Goal: Task Accomplishment & Management: Use online tool/utility

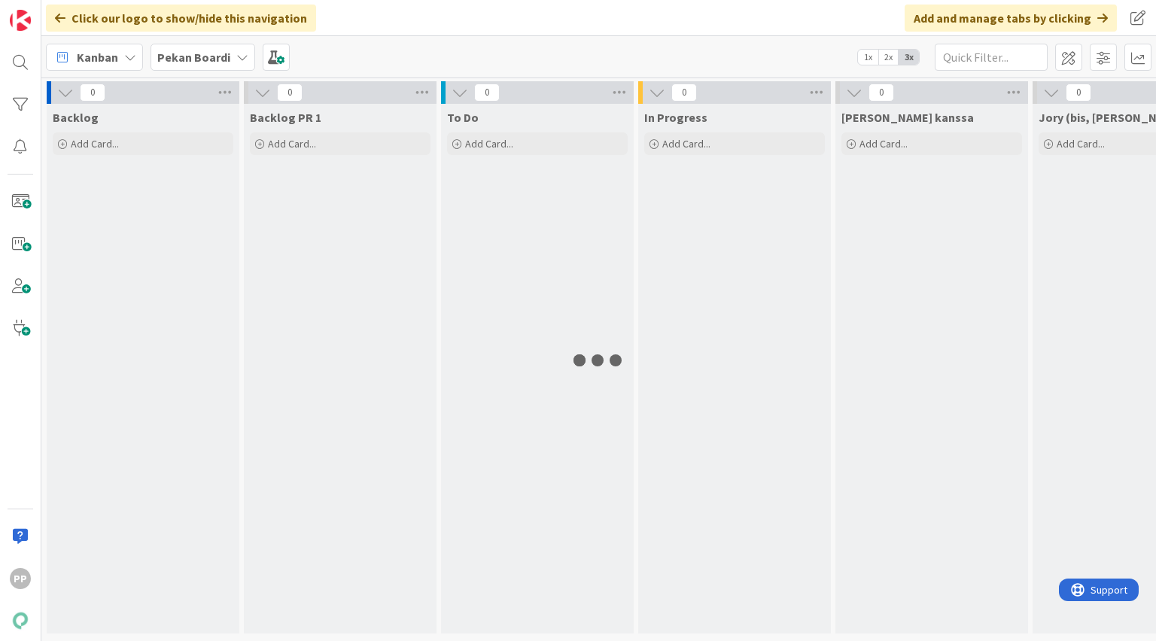
click at [217, 54] on b "Pekan Boardi" at bounding box center [193, 57] width 73 height 15
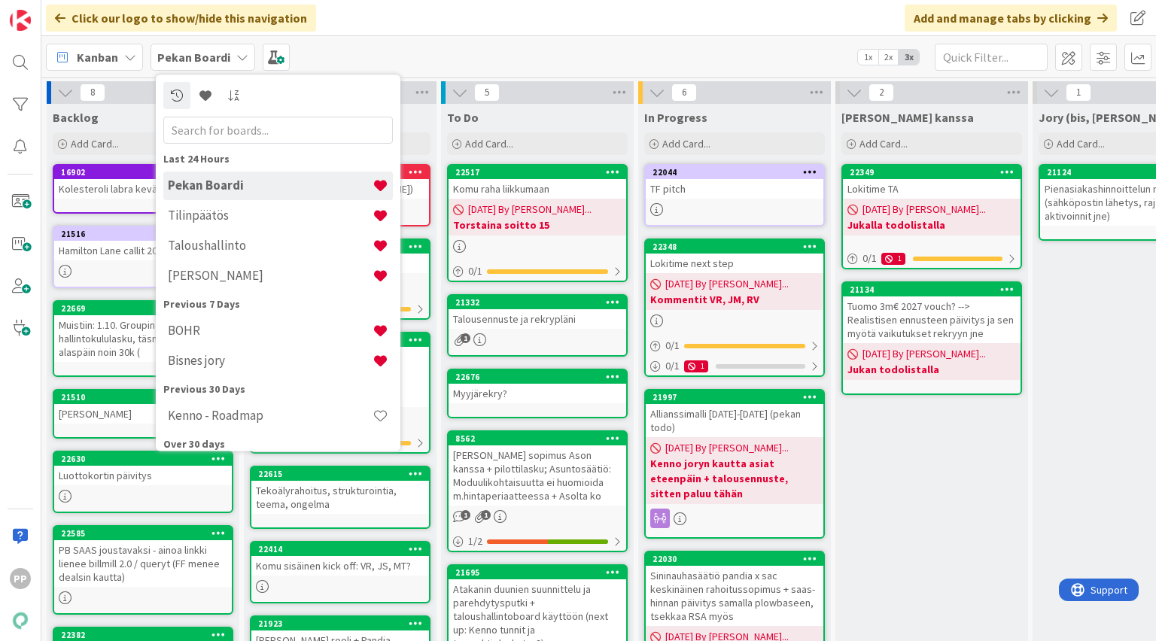
click at [236, 178] on h4 "Pekan Boardi" at bounding box center [270, 185] width 205 height 15
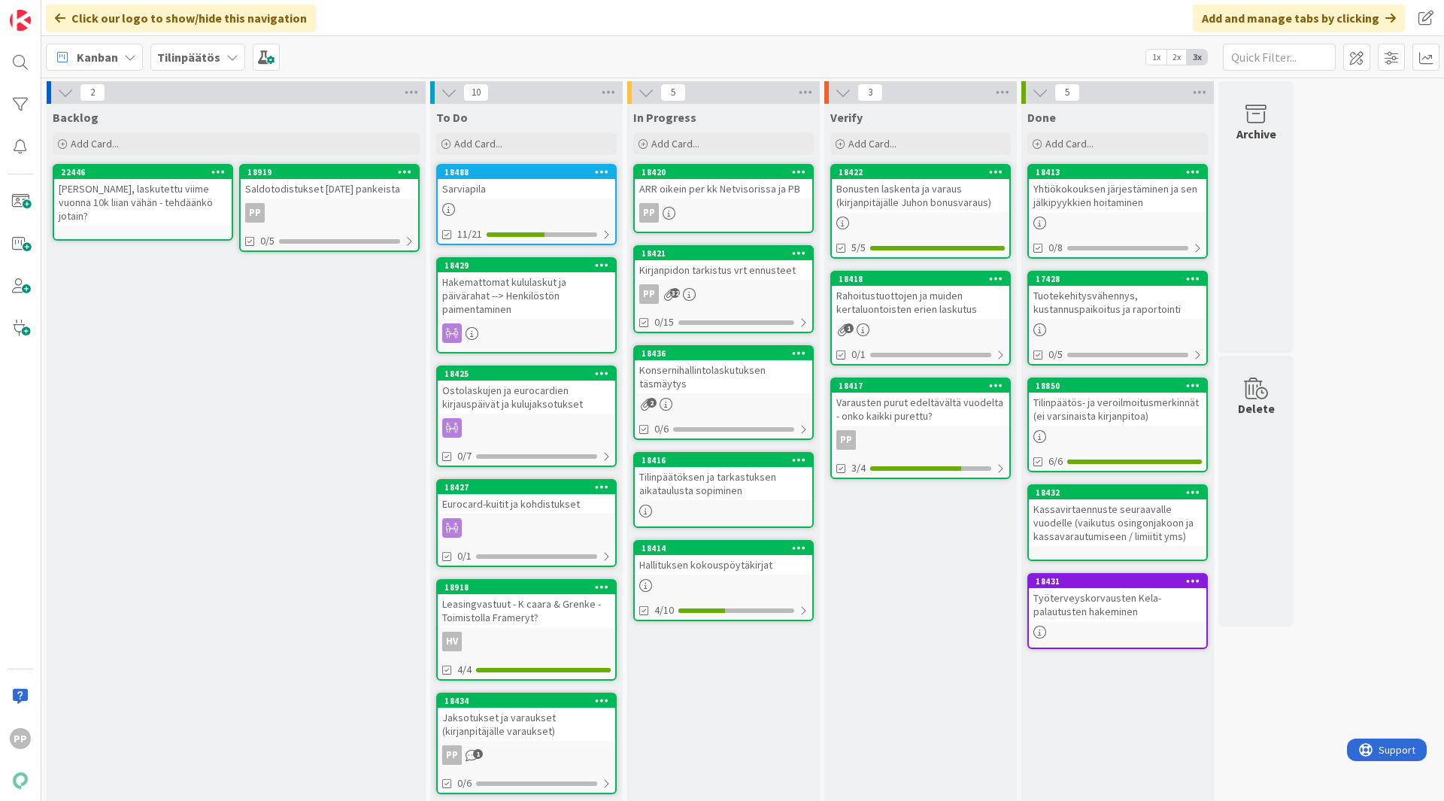
click at [215, 62] on b "Tilinpäätös" at bounding box center [188, 57] width 63 height 15
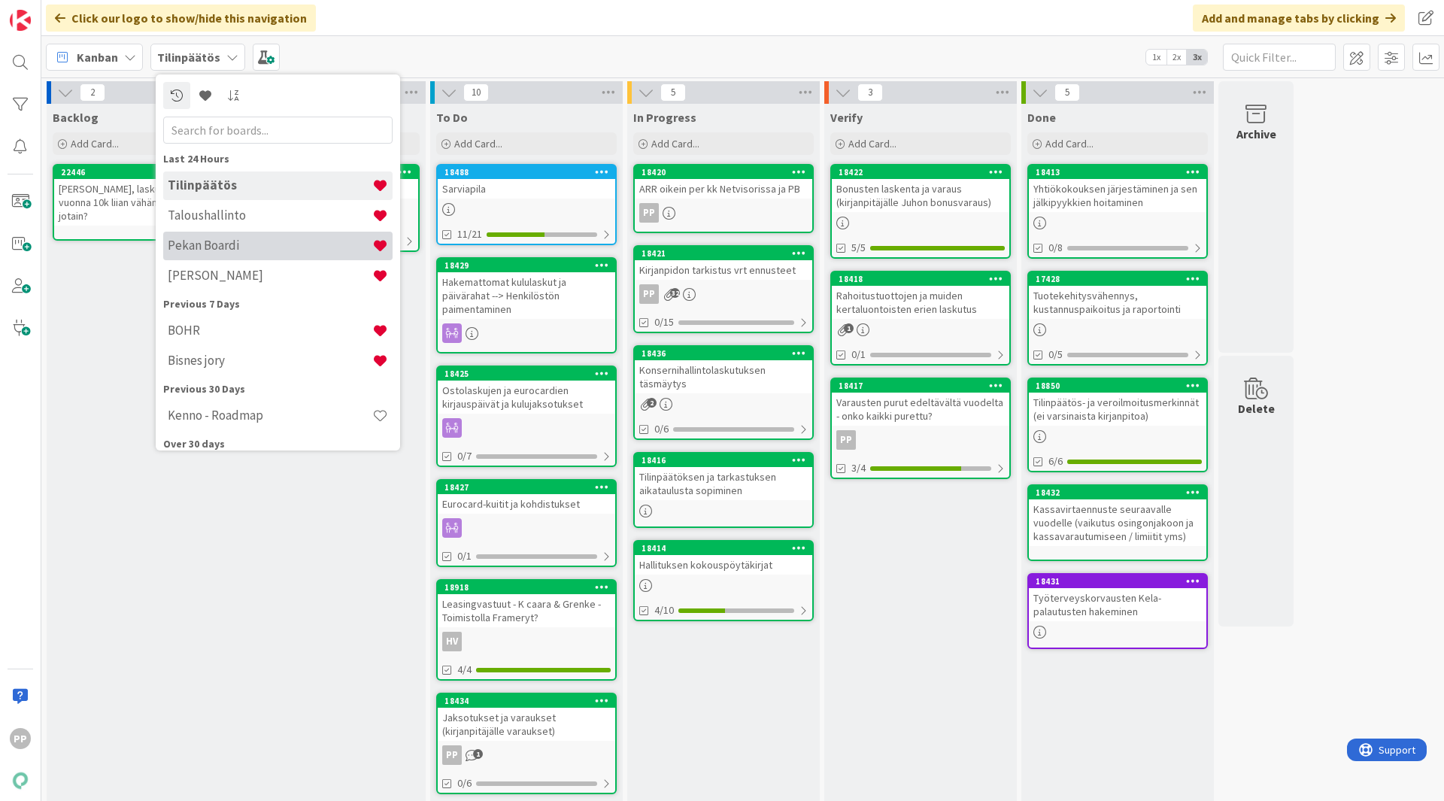
click at [264, 252] on h4 "Pekan Boardi" at bounding box center [270, 245] width 205 height 15
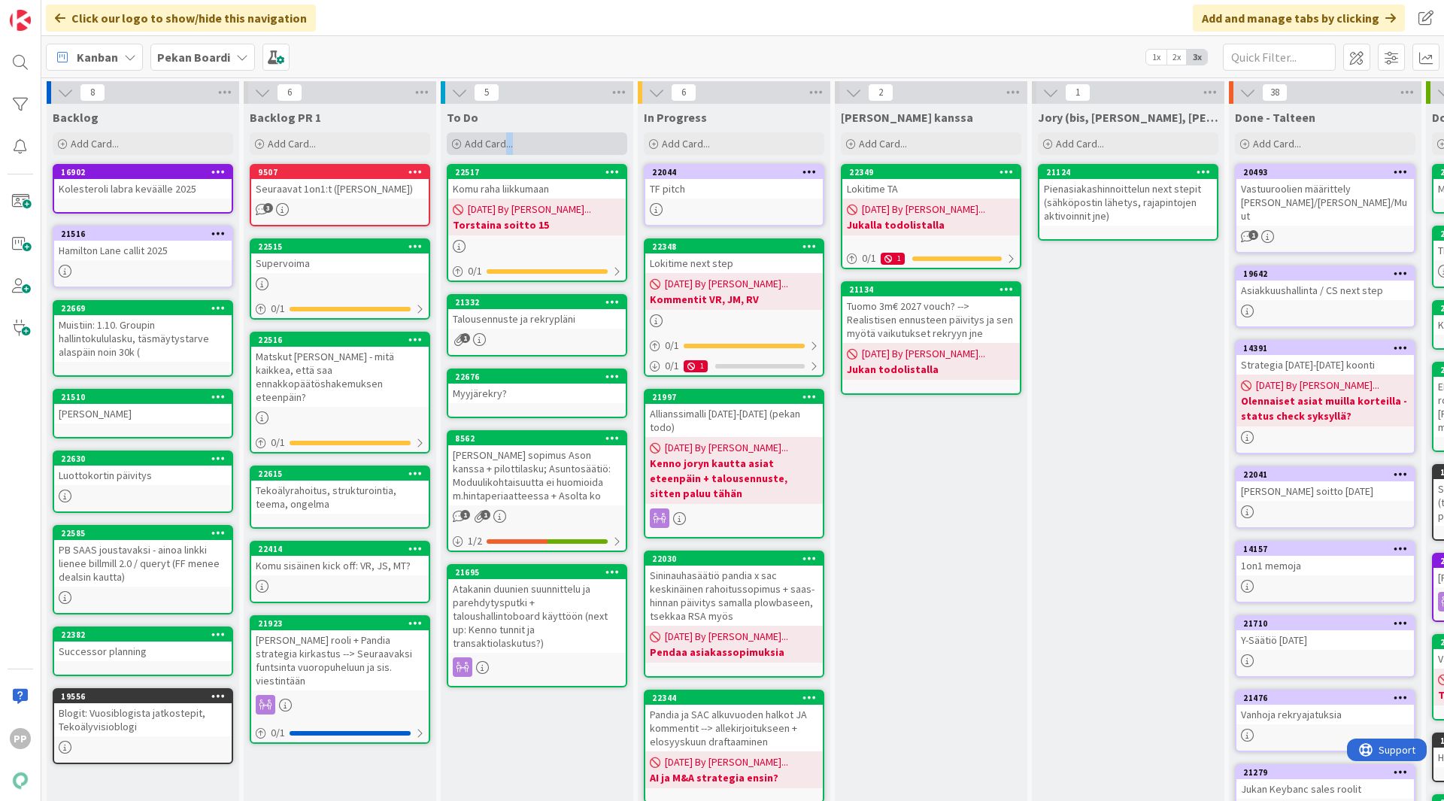
click at [506, 142] on div "Add Card..." at bounding box center [537, 143] width 181 height 23
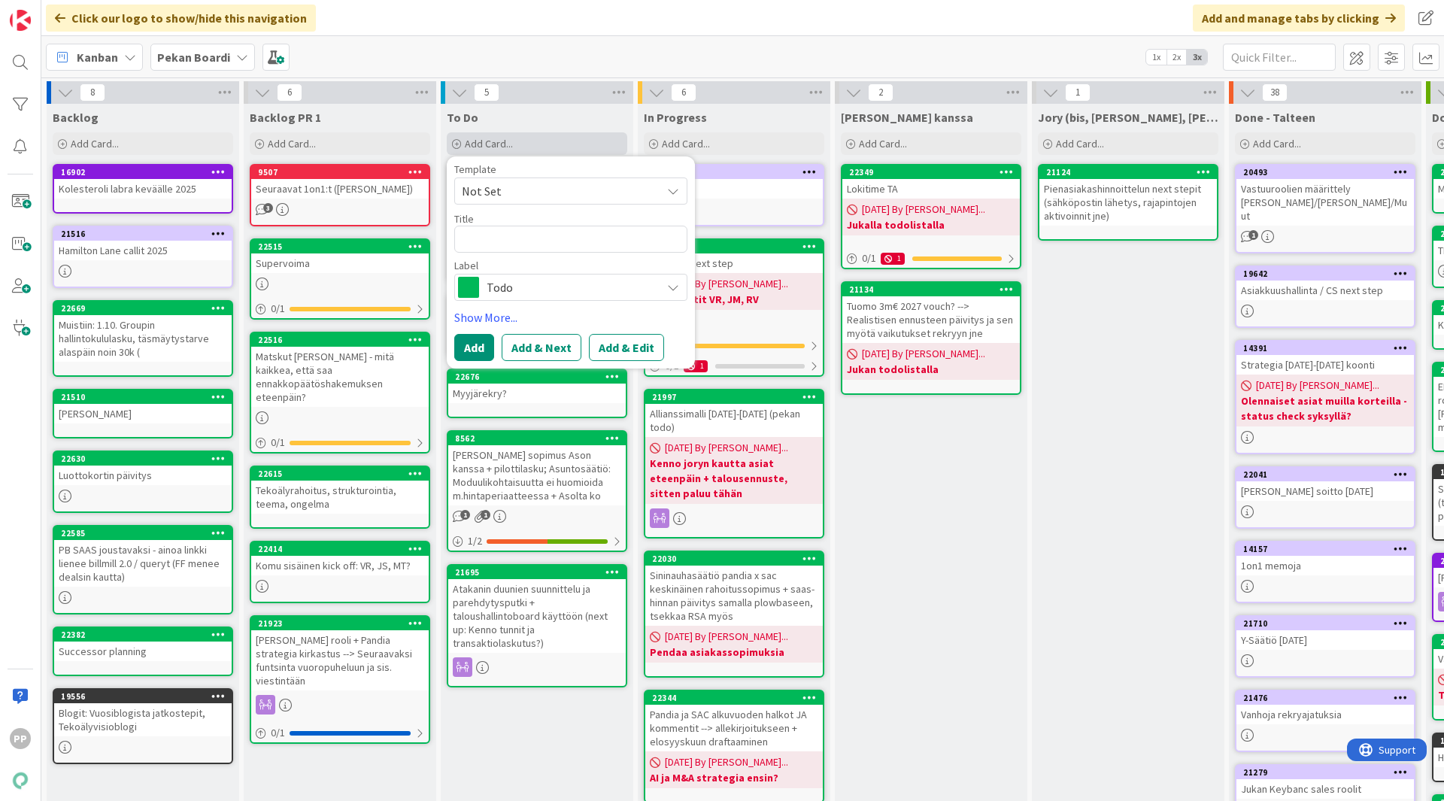
type textarea "x"
type textarea "S"
type textarea "x"
type textarea "Se"
type textarea "x"
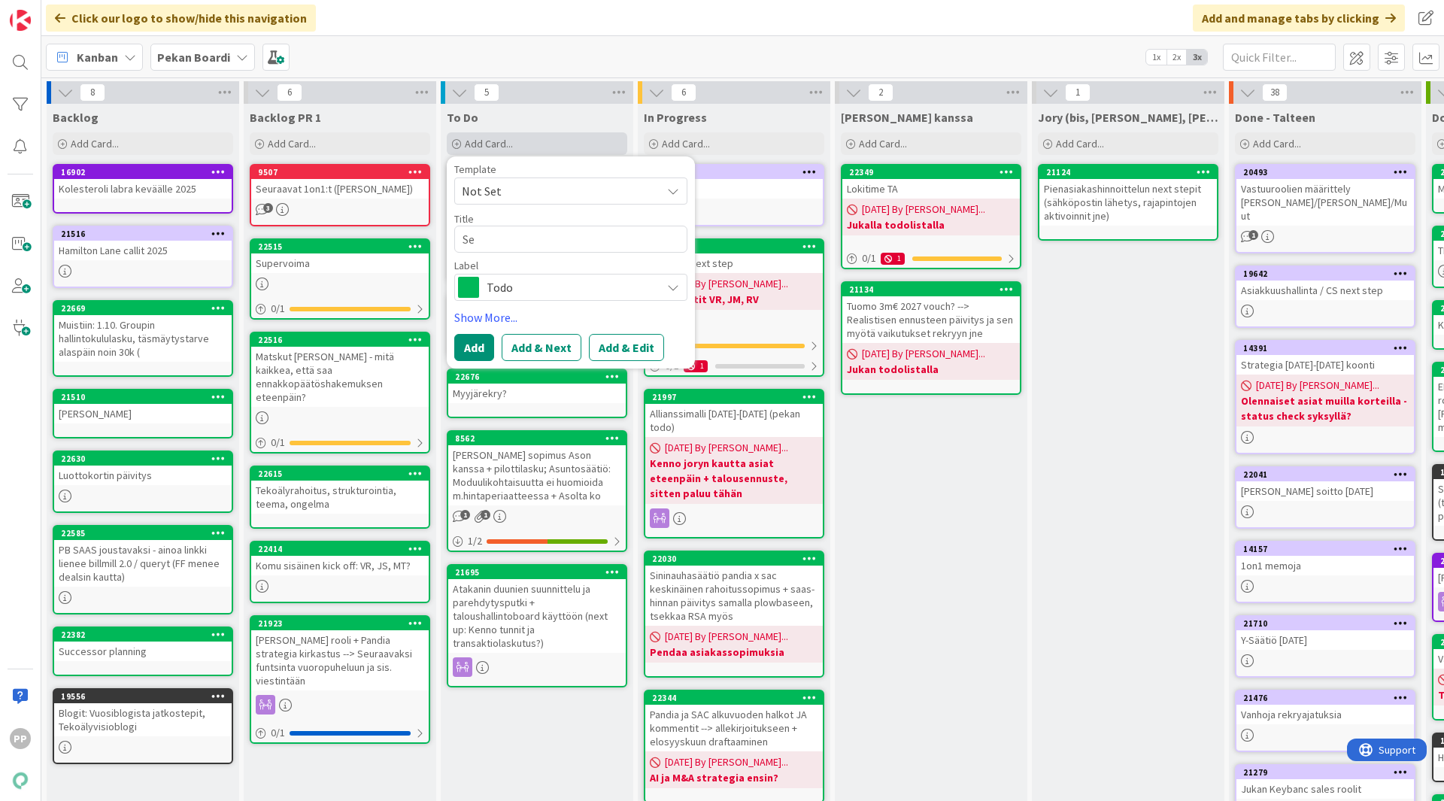
type textarea "Sel"
type textarea "x"
type textarea "Selvi"
type textarea "x"
type textarea "Selvit"
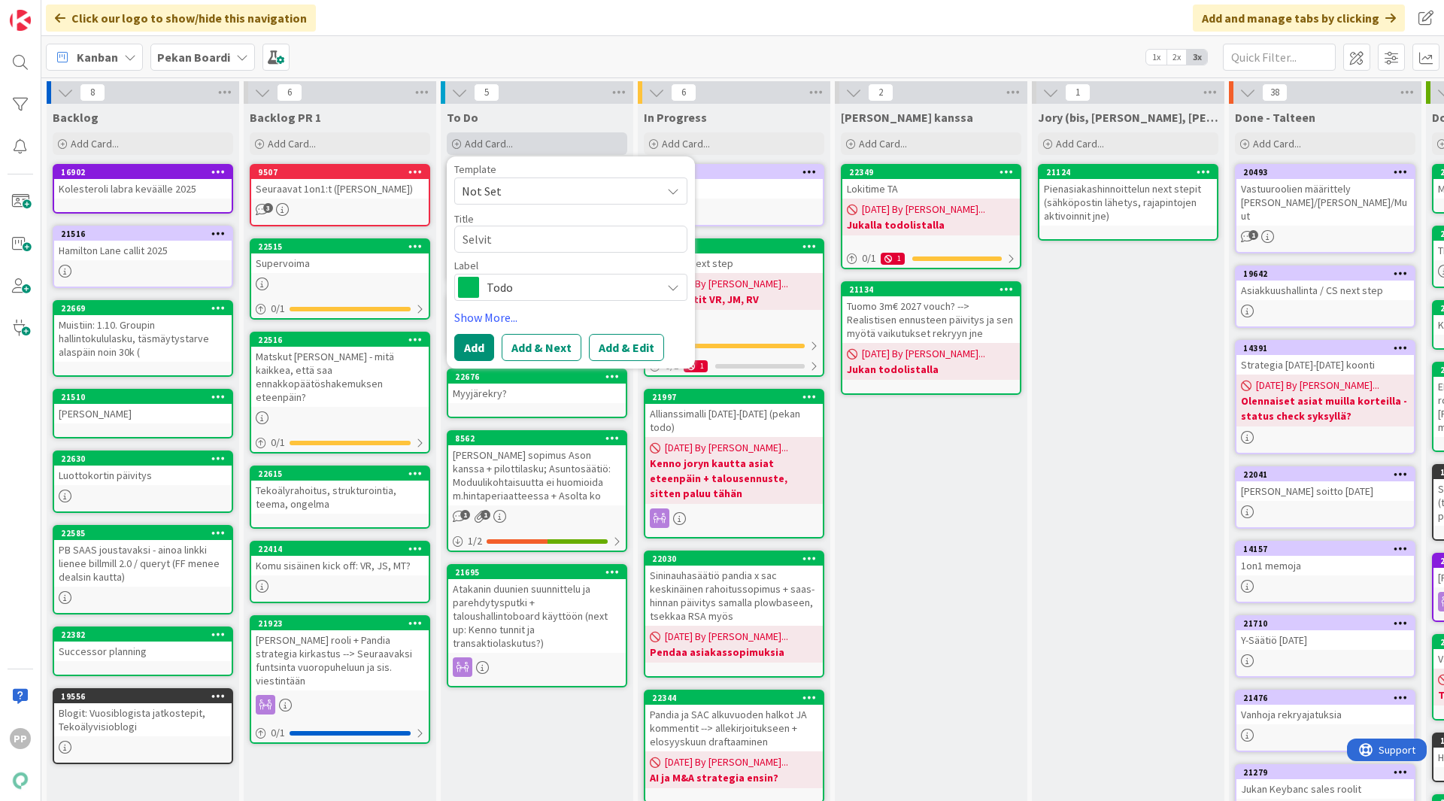
type textarea "x"
type textarea "Selvity"
type textarea "x"
type textarea "Selvitysp"
type textarea "x"
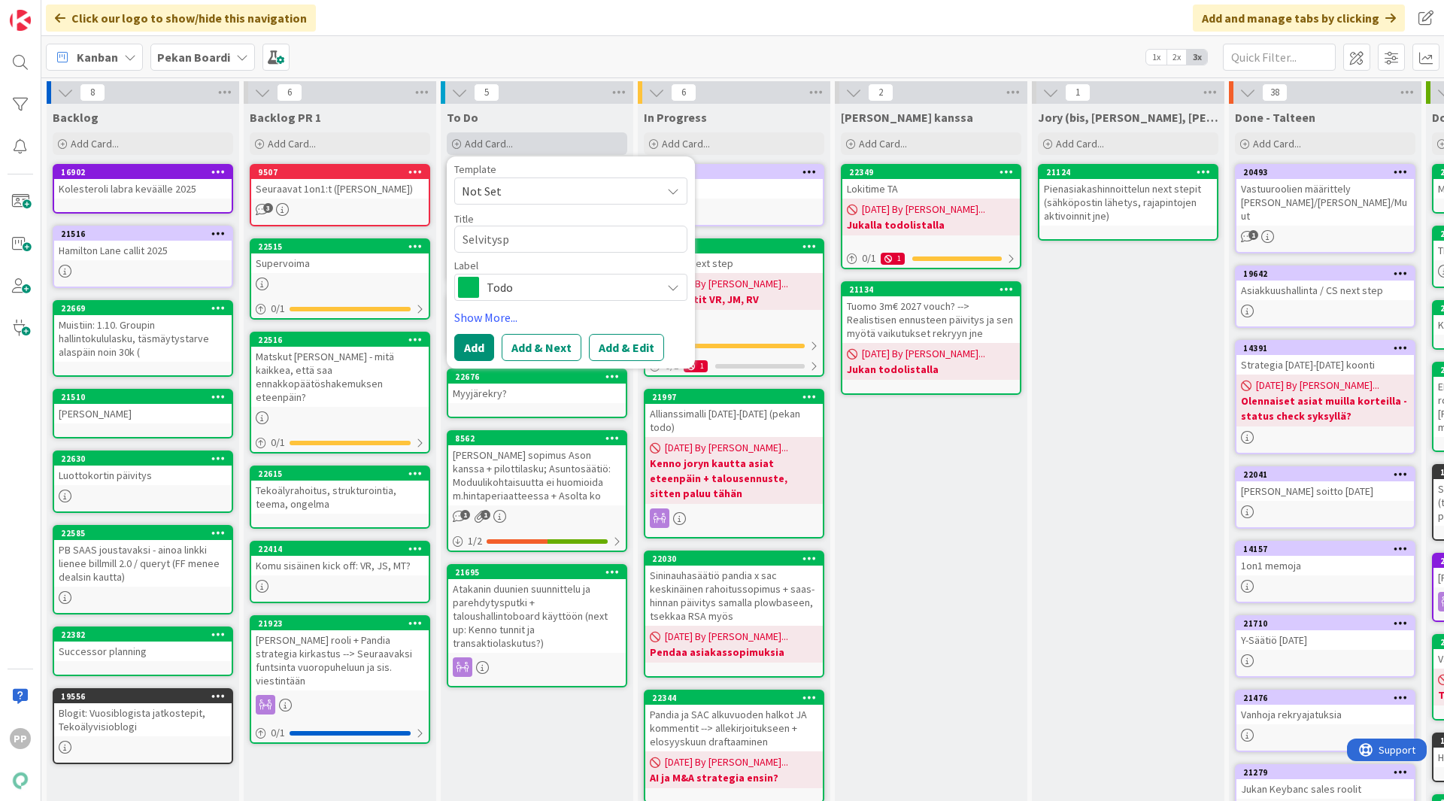
type textarea "Selvityspy"
type textarea "x"
type textarea "Selvityspyy"
type textarea "x"
type textarea "Selvityspyyn"
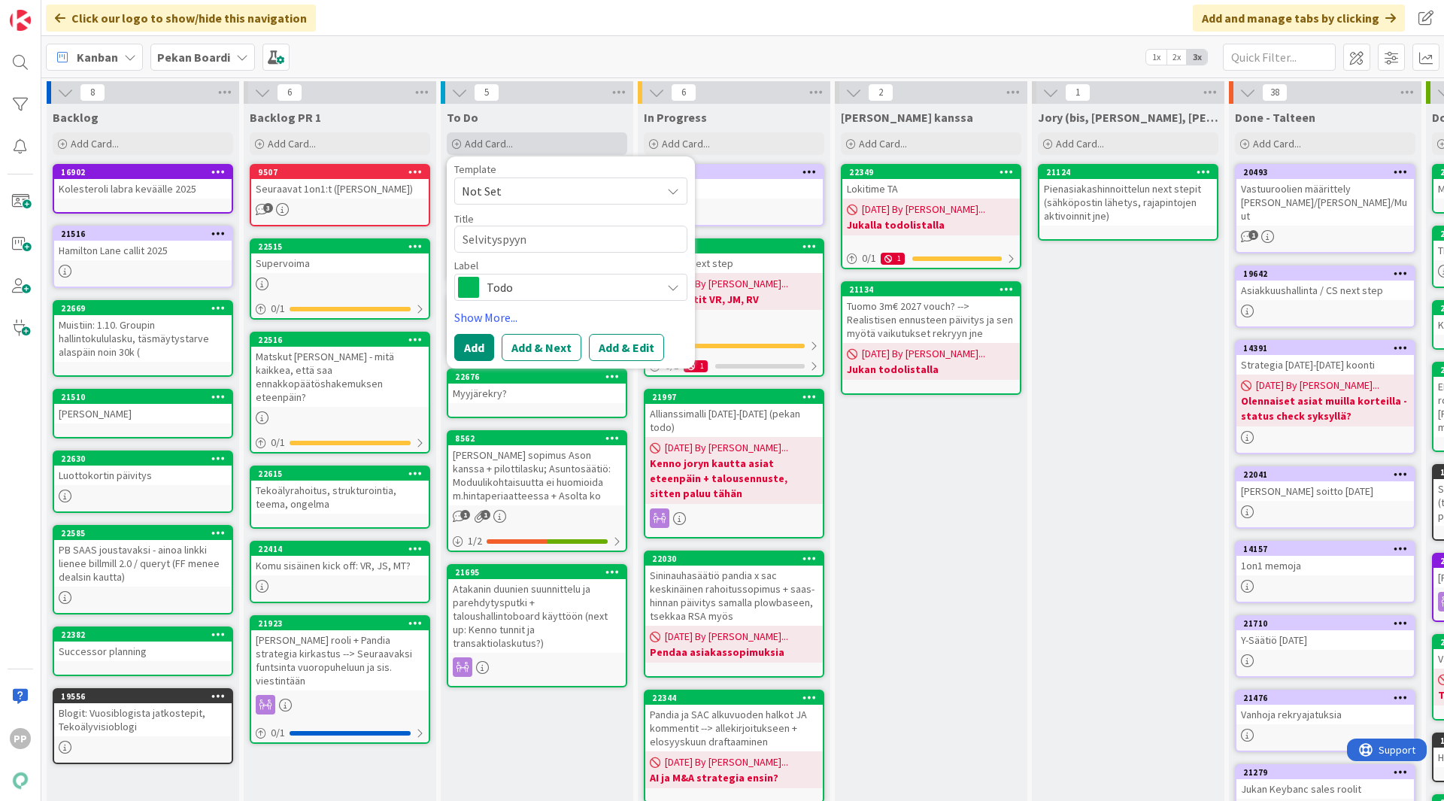
type textarea "x"
type textarea "Selvityspyynt"
type textarea "x"
type textarea "Selvityspyyntö"
type textarea "x"
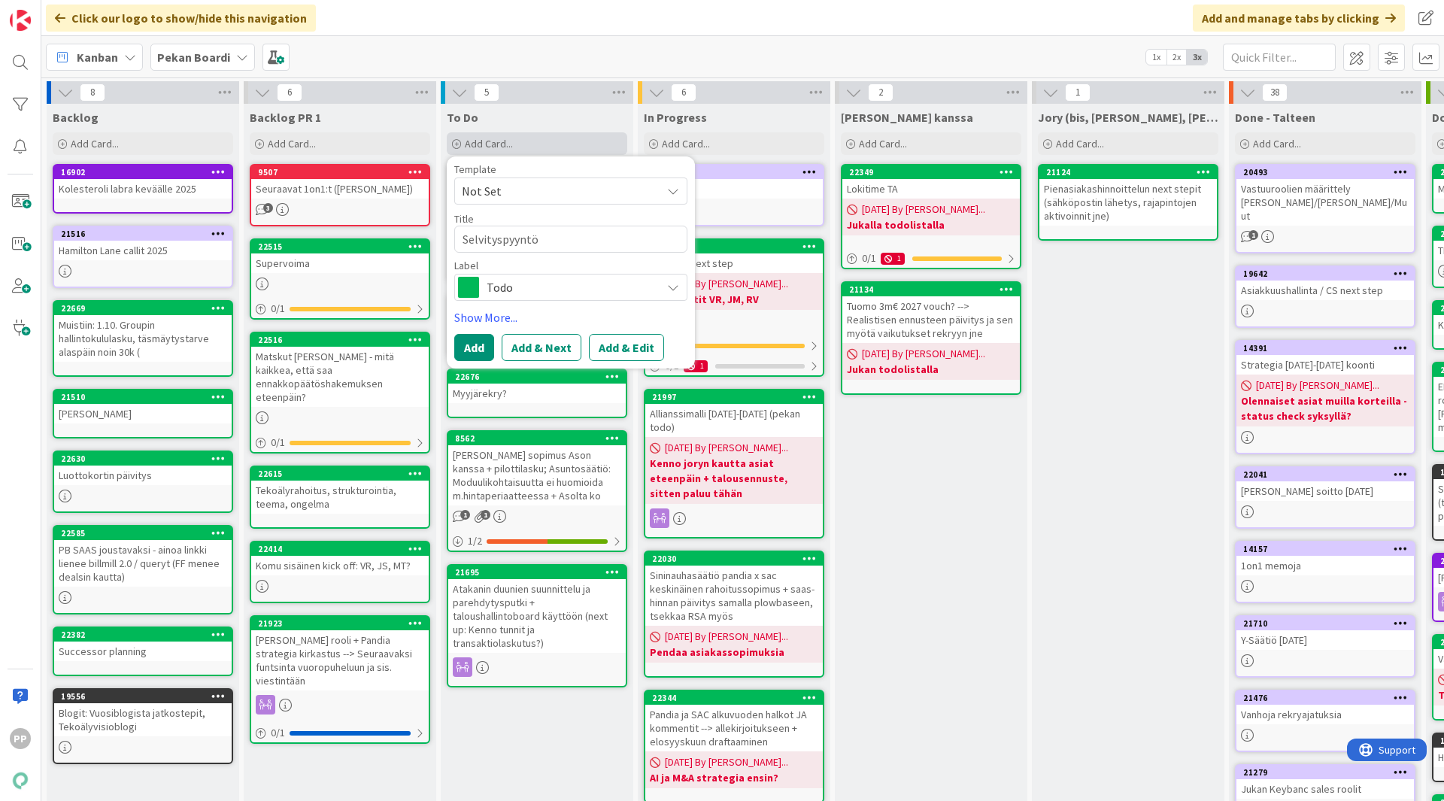
type textarea "Selvityspyyntö"
type textarea "x"
type textarea "Selvityspyyntö e"
type textarea "x"
type textarea "Selvityspyyntö et"
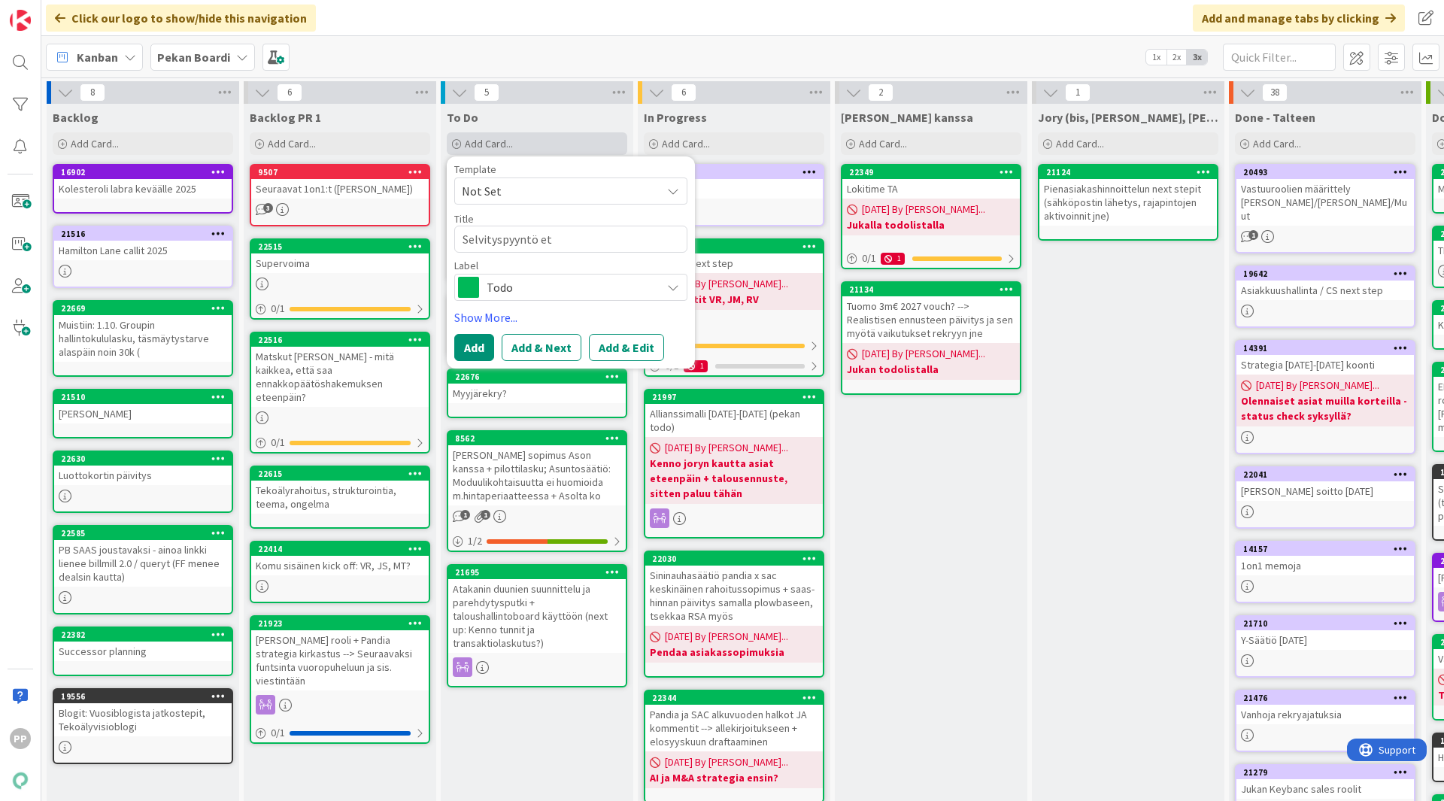
type textarea "x"
type textarea "Selvityspyyntö ete"
type textarea "x"
type textarea "Selvityspyyntö etee"
type textarea "x"
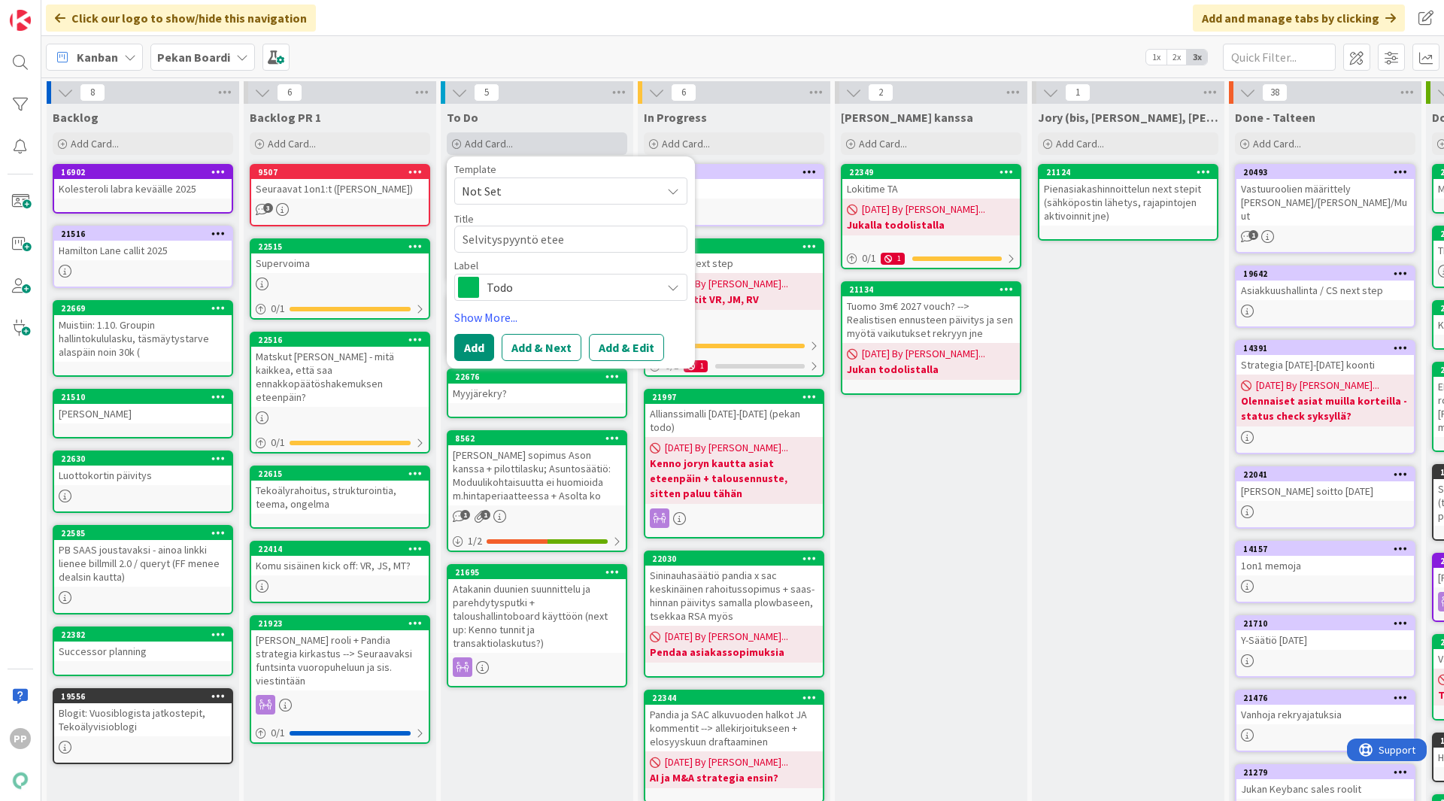
type textarea "Selvityspyyntö eteen"
type textarea "x"
type textarea "Selvityspyyntö eteenp"
type textarea "x"
type textarea "Selvityspyyntö eteenpä"
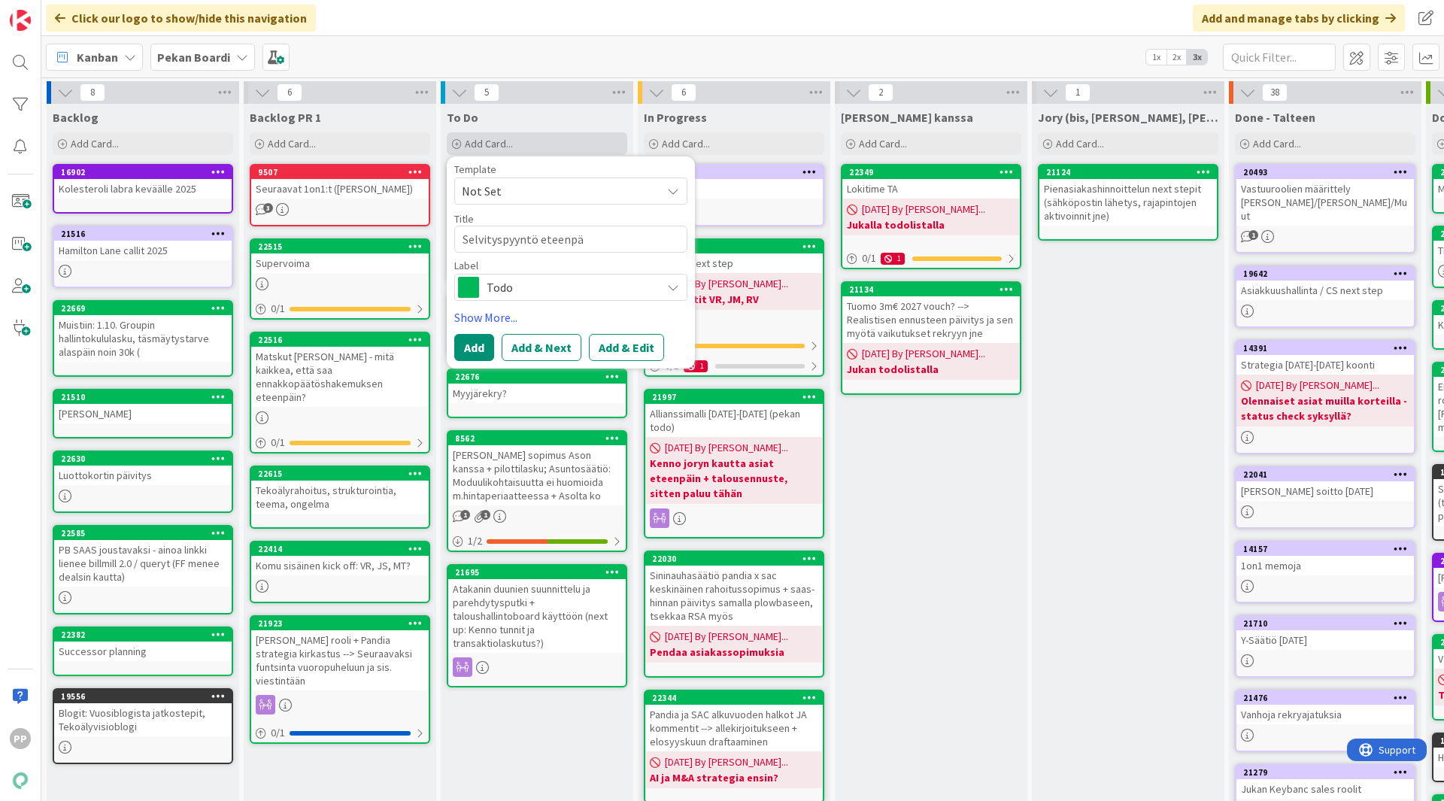
type textarea "x"
type textarea "Selvityspyyntö eteenpäi"
type textarea "x"
type textarea "Selvityspyyntö eteenpäin"
type textarea "x"
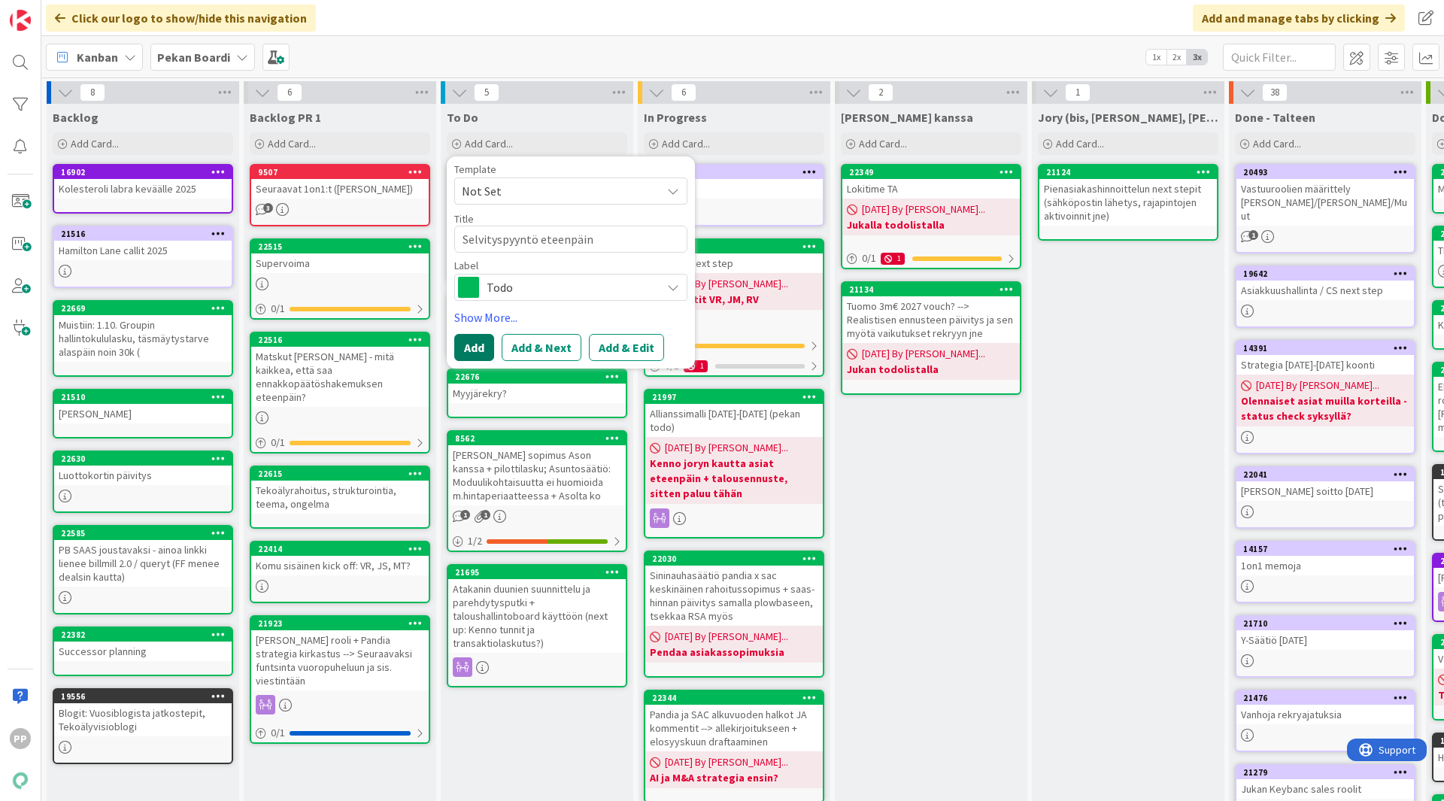
type textarea "Selvityspyyntö eteenpäin"
click at [472, 346] on button "Add" at bounding box center [474, 347] width 40 height 27
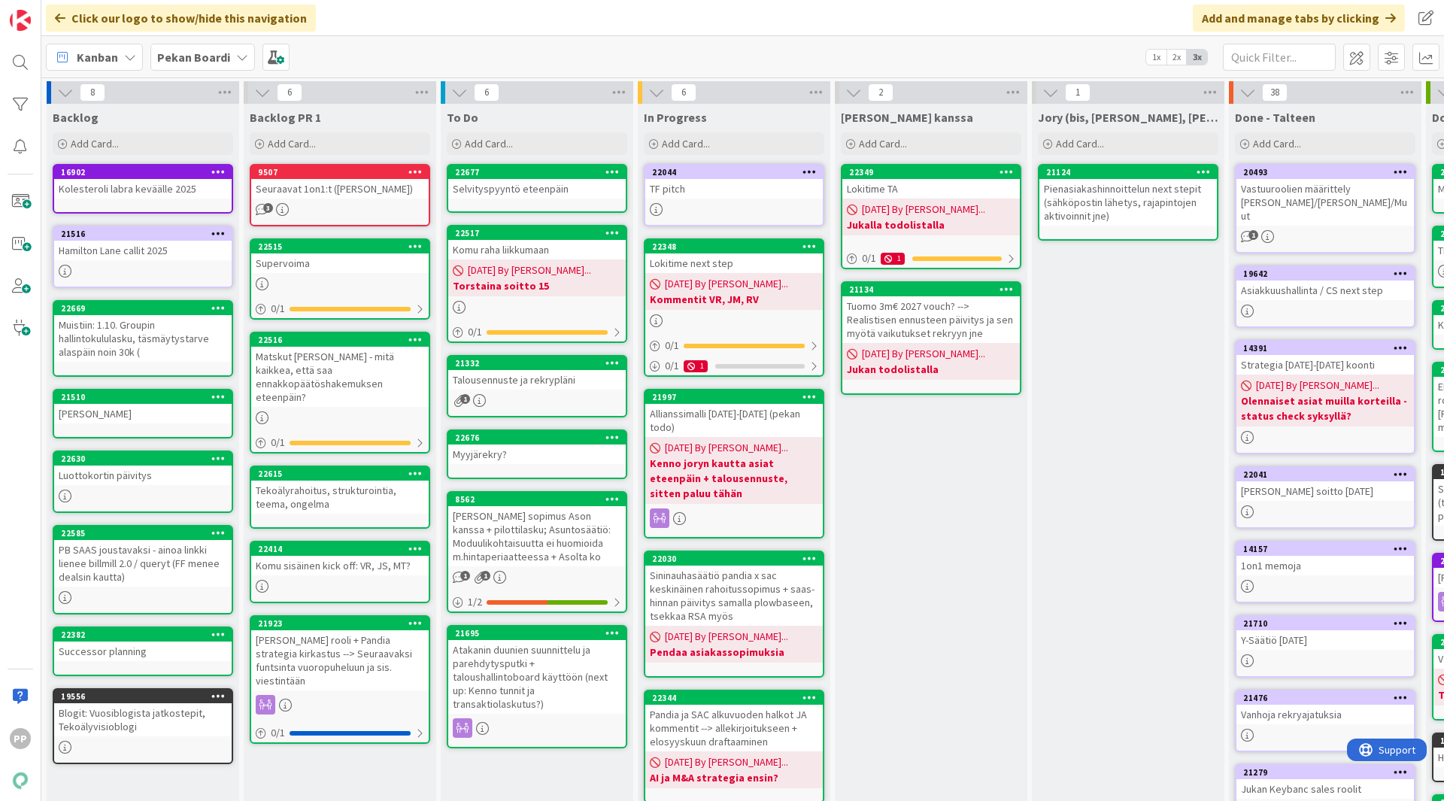
click at [511, 190] on div "Selvityspyyntö eteenpäin" at bounding box center [537, 189] width 178 height 20
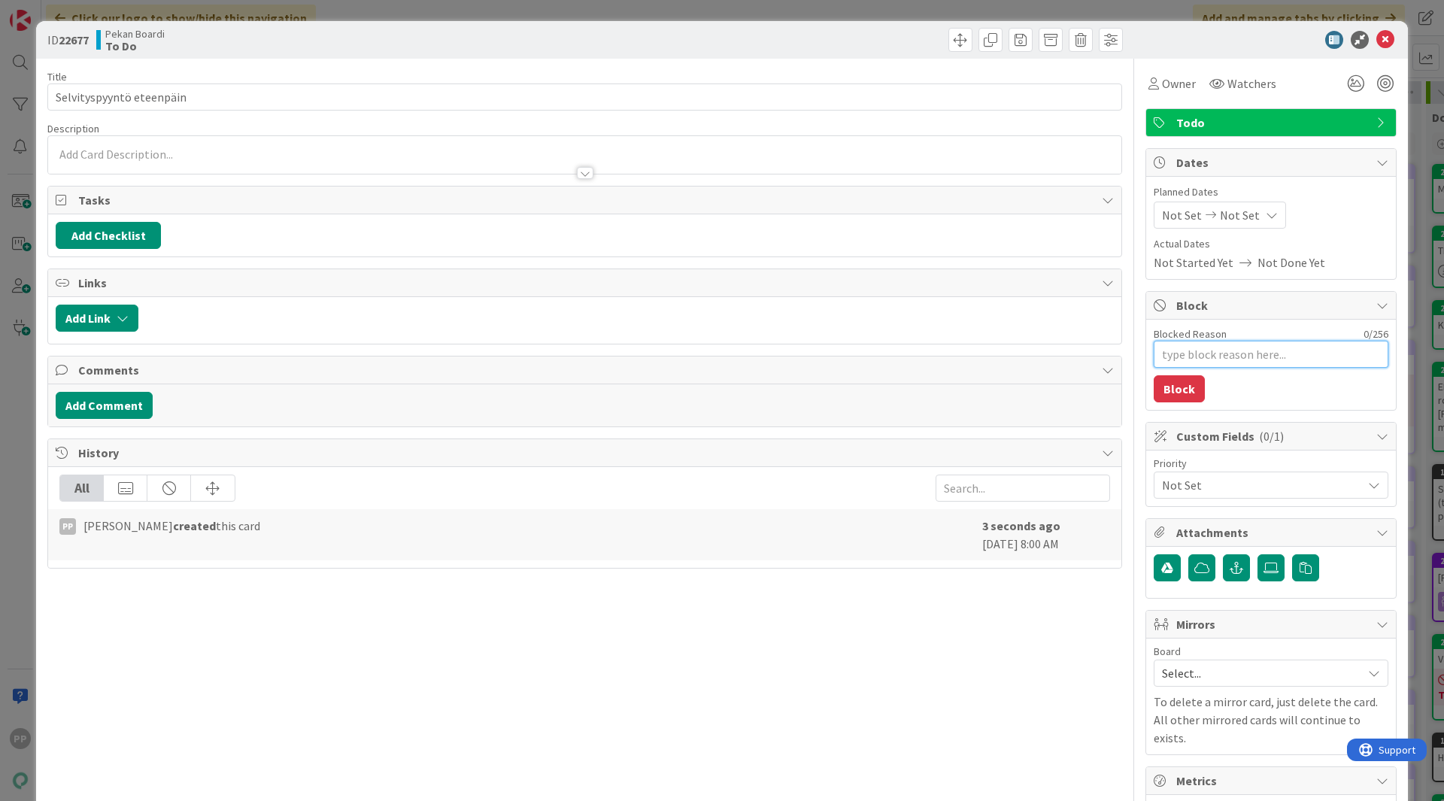
click at [1155, 357] on textarea "Blocked Reason" at bounding box center [1271, 354] width 235 height 27
type textarea "x"
type textarea "H"
type textarea "x"
type textarea "He"
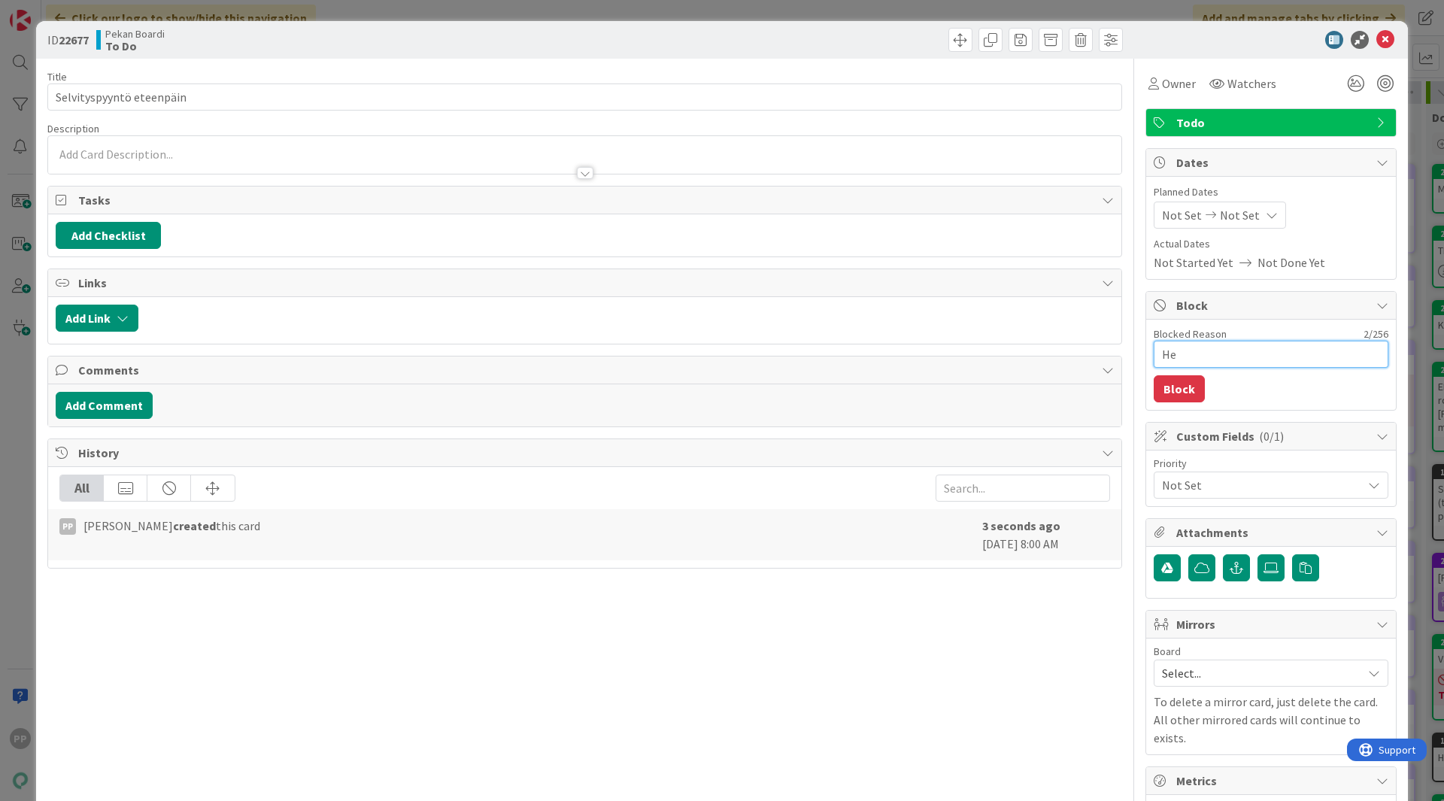
type textarea "x"
type textarea "Henr"
type textarea "x"
type textarea "[PERSON_NAME]"
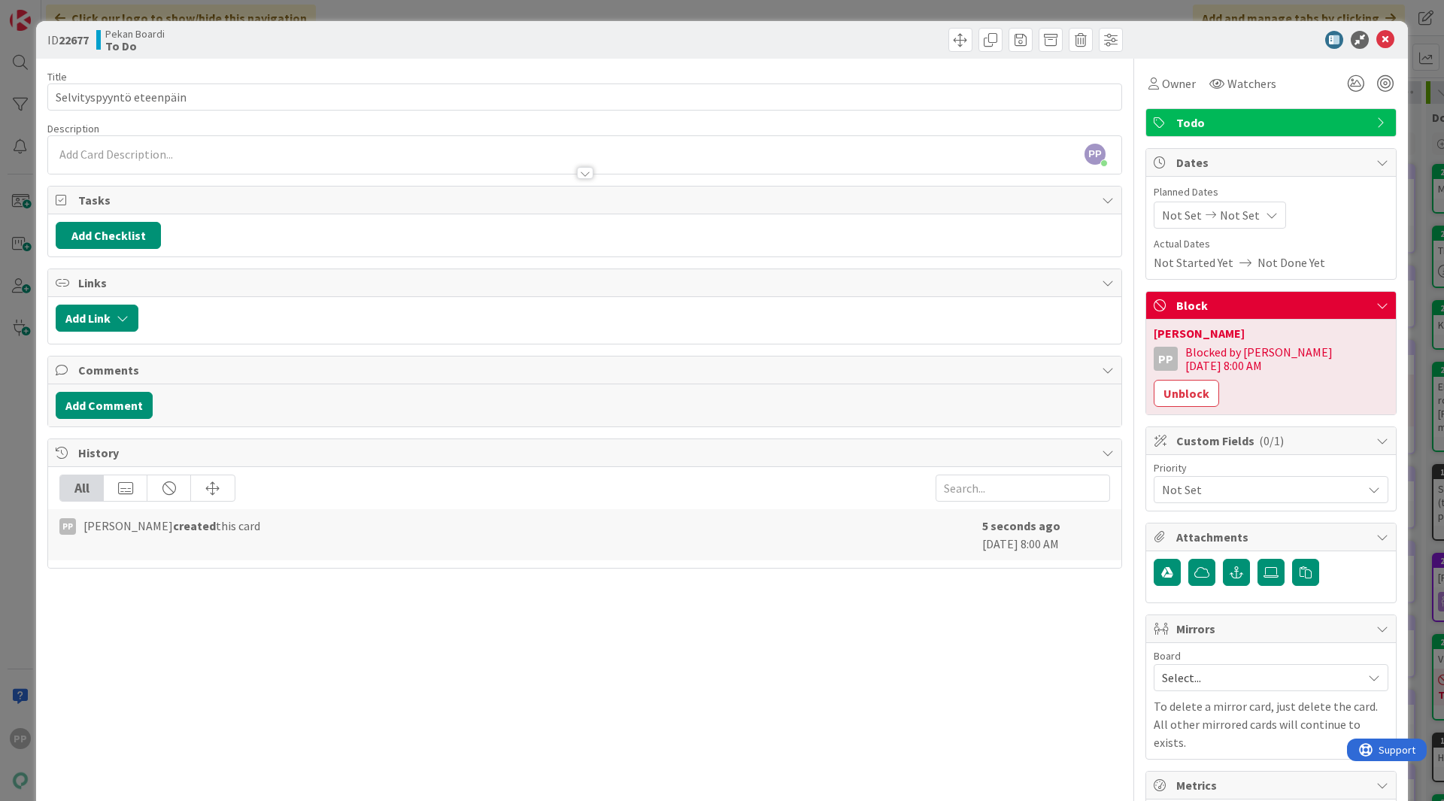
click at [1155, 351] on div "ID 22677 Pekan Boardi To Do Title 25 / 128 Selvityspyyntö eteenpäin Description…" at bounding box center [722, 400] width 1444 height 801
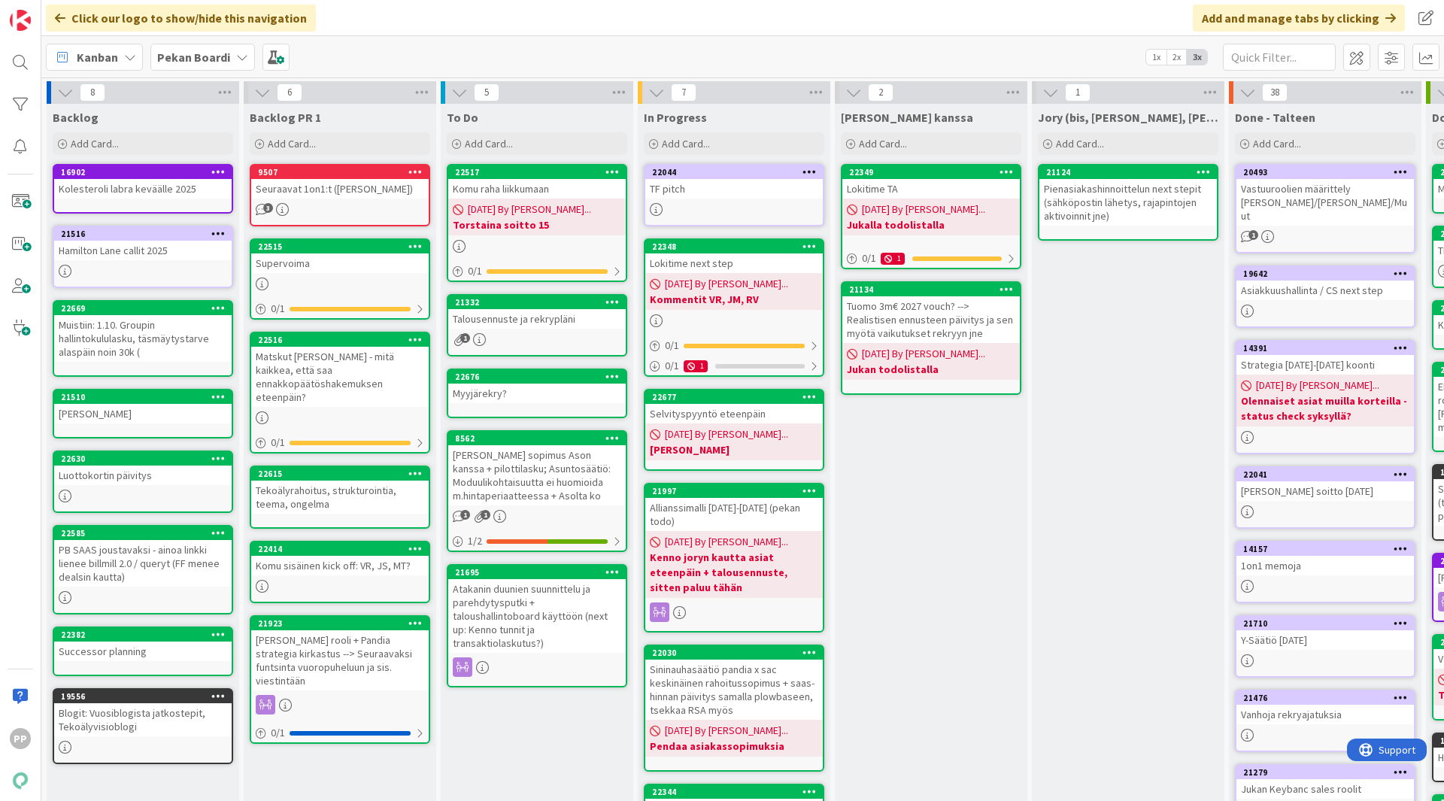
scroll to position [211, 0]
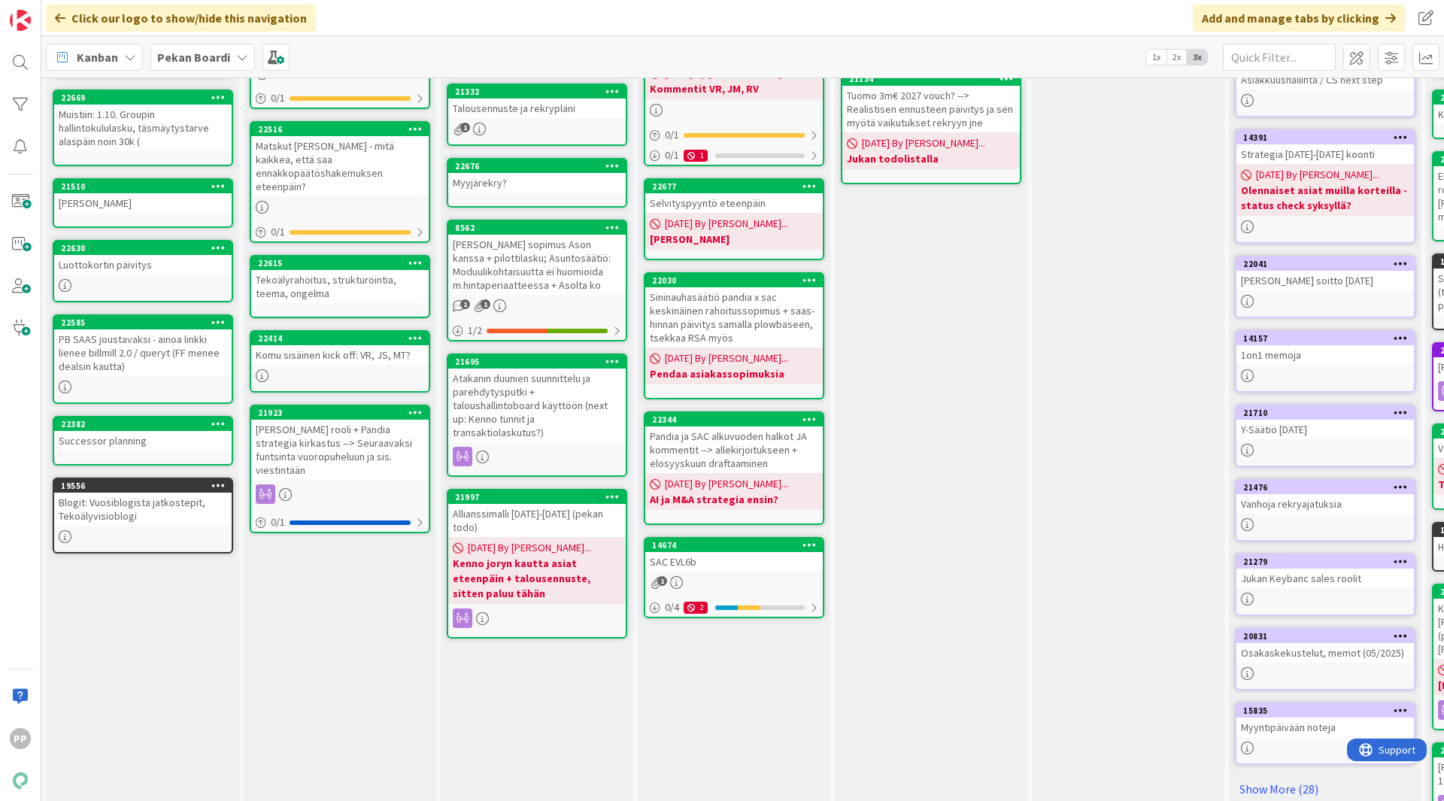
click at [905, 481] on div "Jukan kanssa Add Card... 22349 Lokitime TA 08/05/2025 By Pekka... Jukalla todol…" at bounding box center [931, 383] width 193 height 980
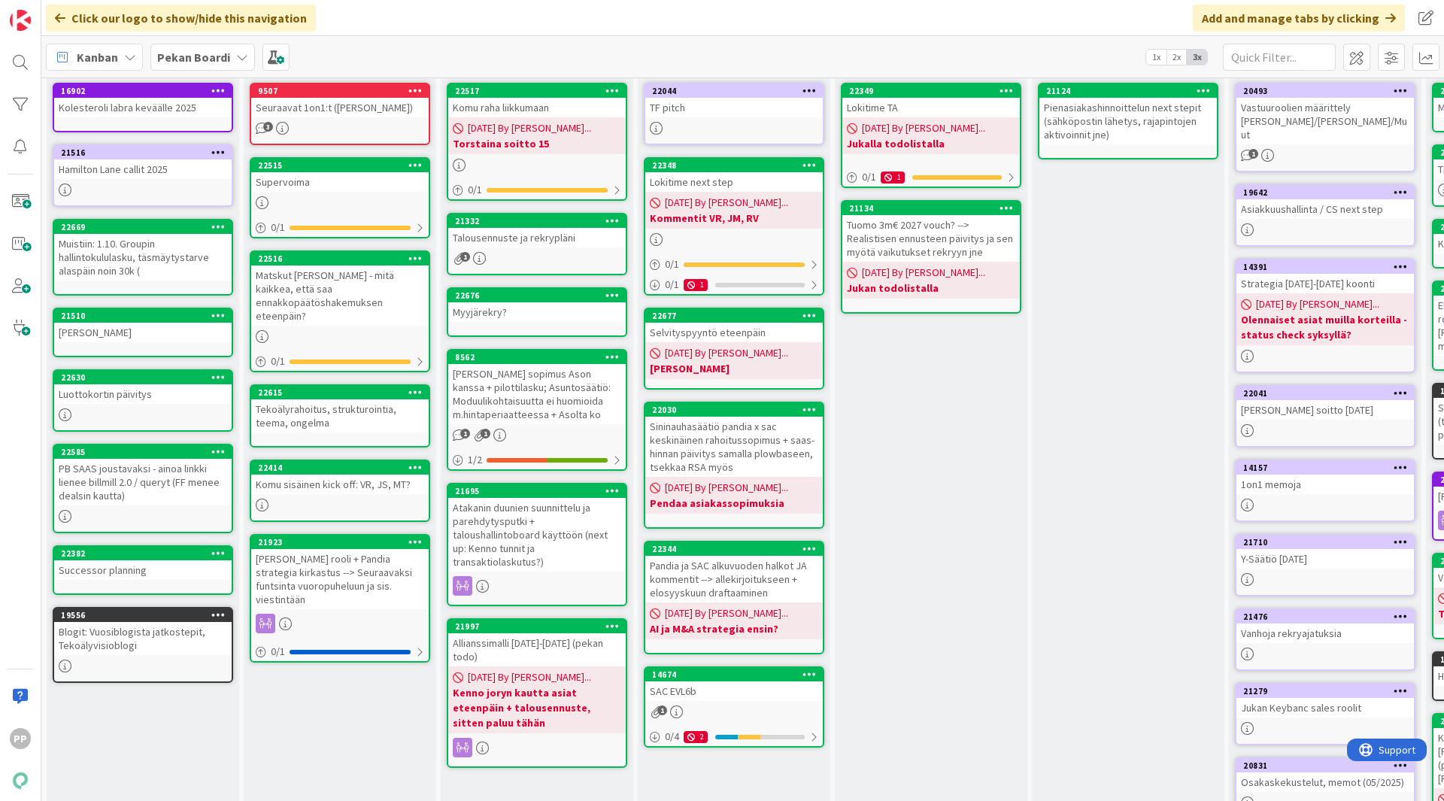
scroll to position [82, 0]
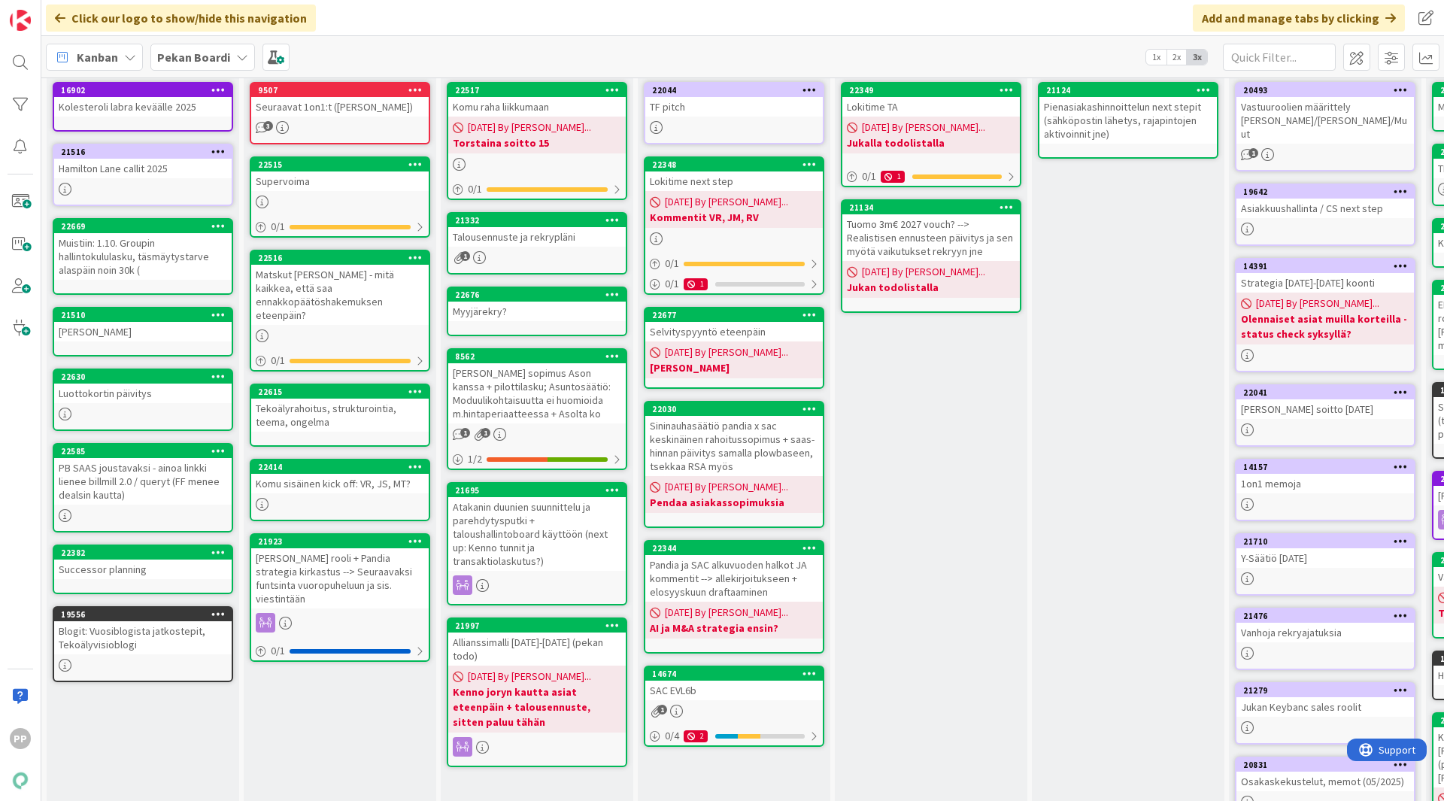
click at [916, 512] on div "Jukan kanssa Add Card... 22349 Lokitime TA 08/05/2025 By Pekka... Jukalla todol…" at bounding box center [931, 512] width 193 height 980
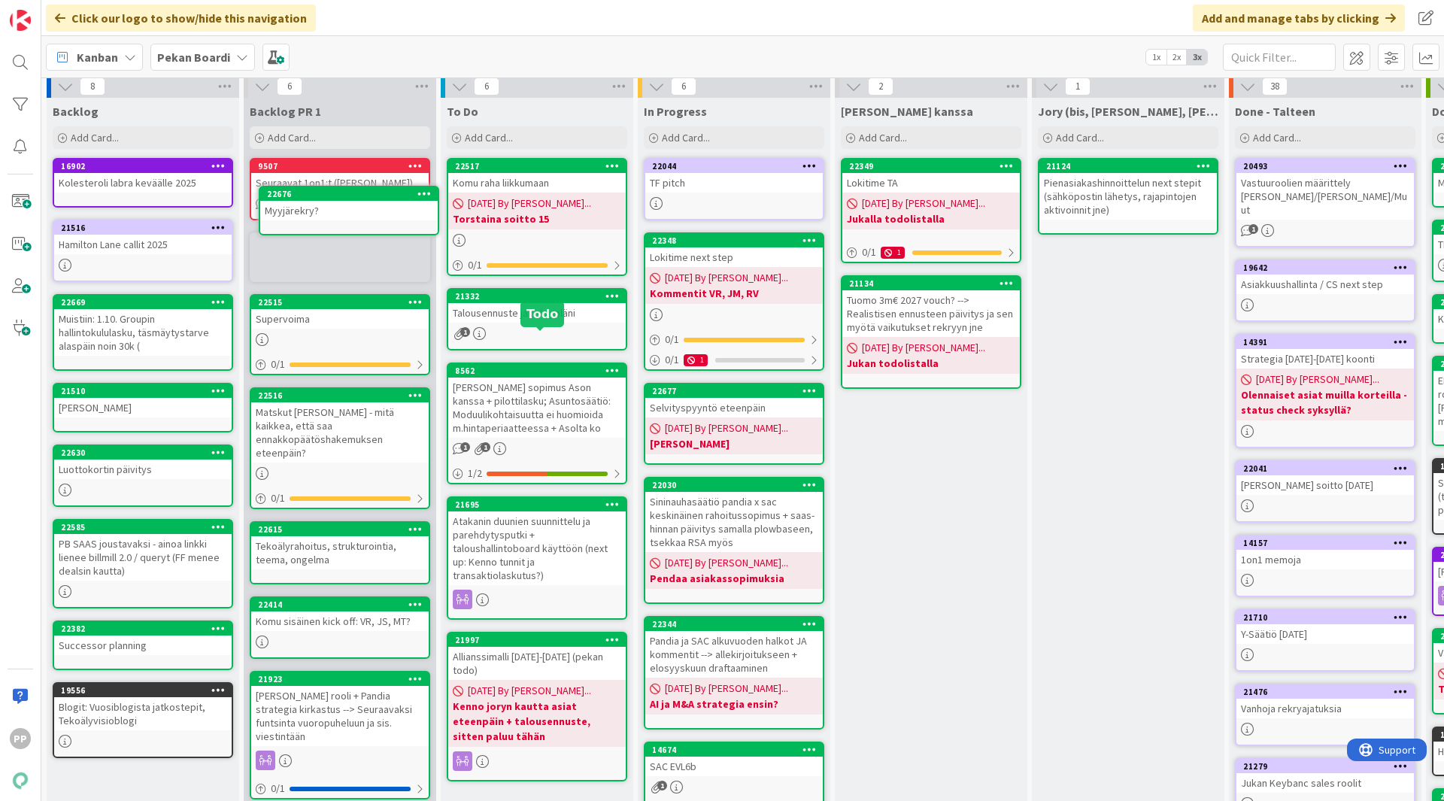
scroll to position [0, 0]
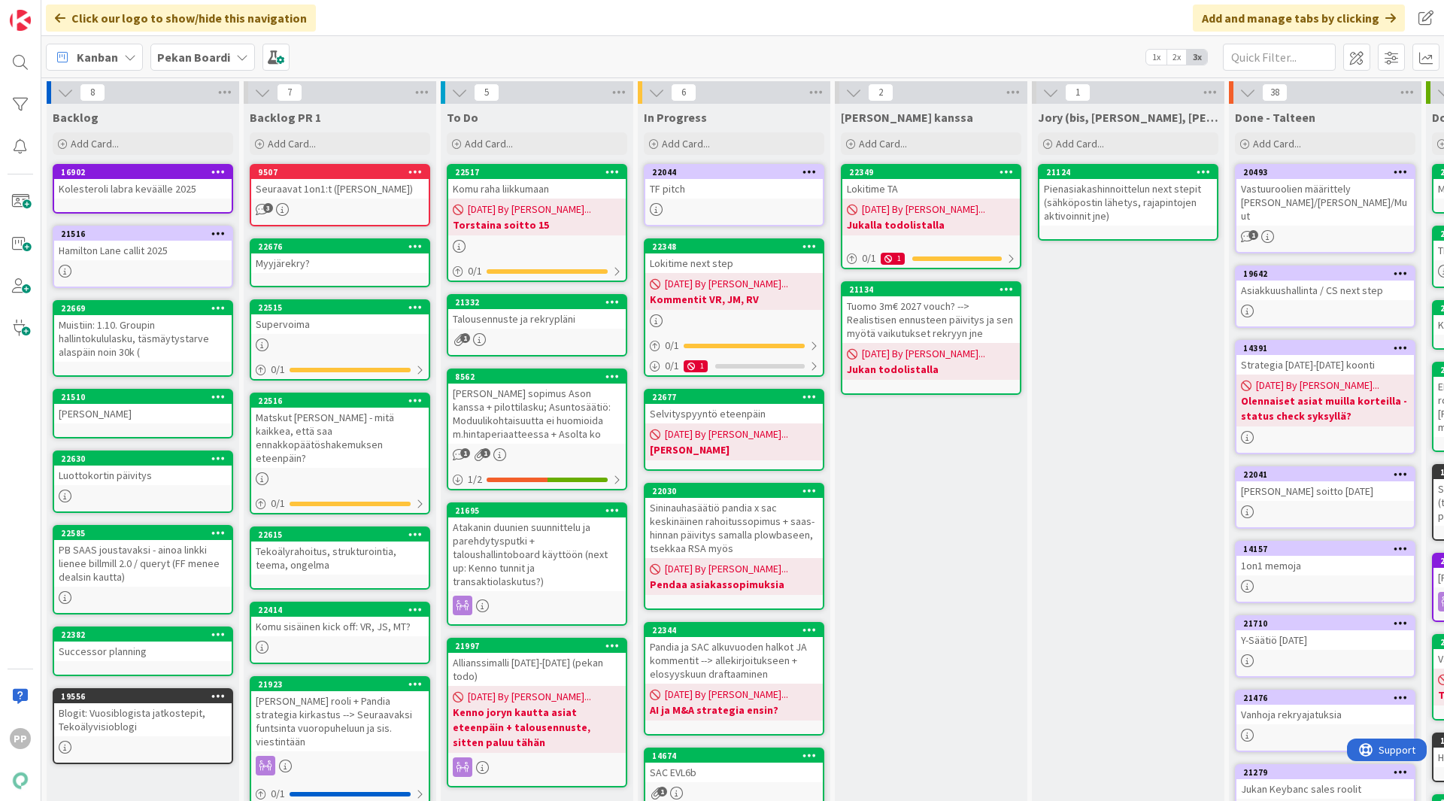
click at [952, 585] on div "Jukan kanssa Add Card... 22349 Lokitime TA 08/05/2025 By Pekka... Jukalla todol…" at bounding box center [931, 594] width 193 height 980
